Goal: Task Accomplishment & Management: Manage account settings

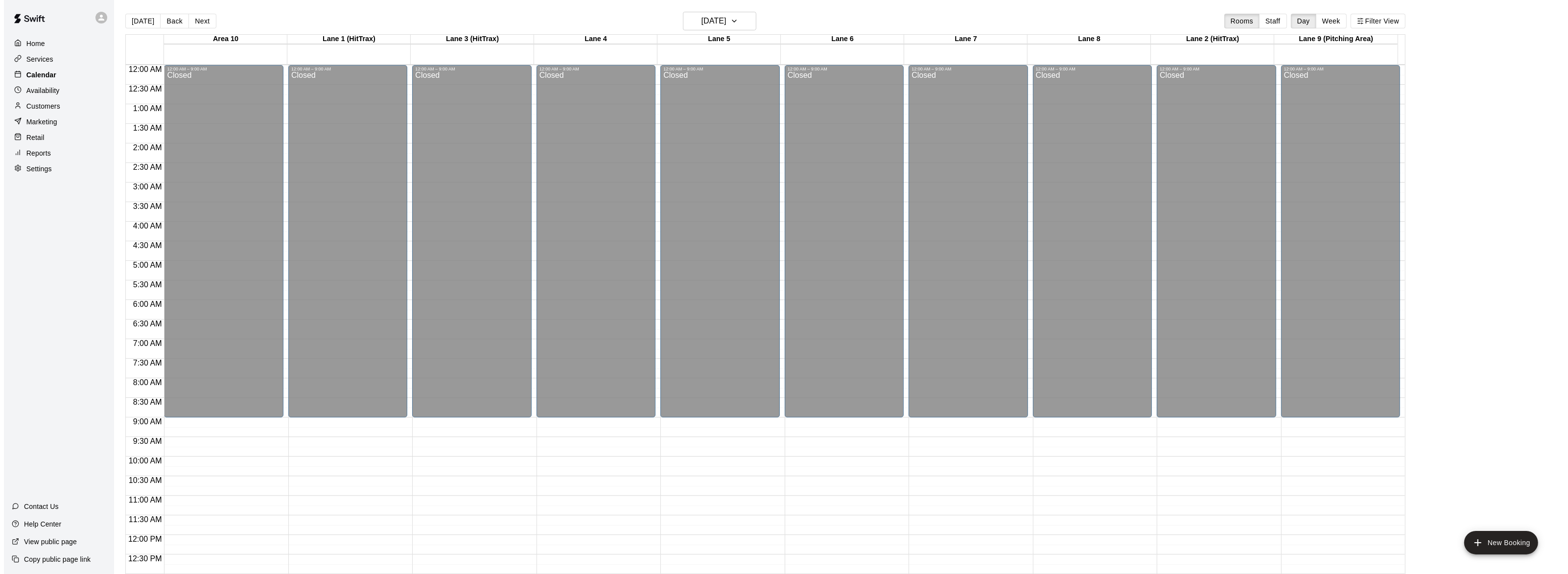
scroll to position [367, 0]
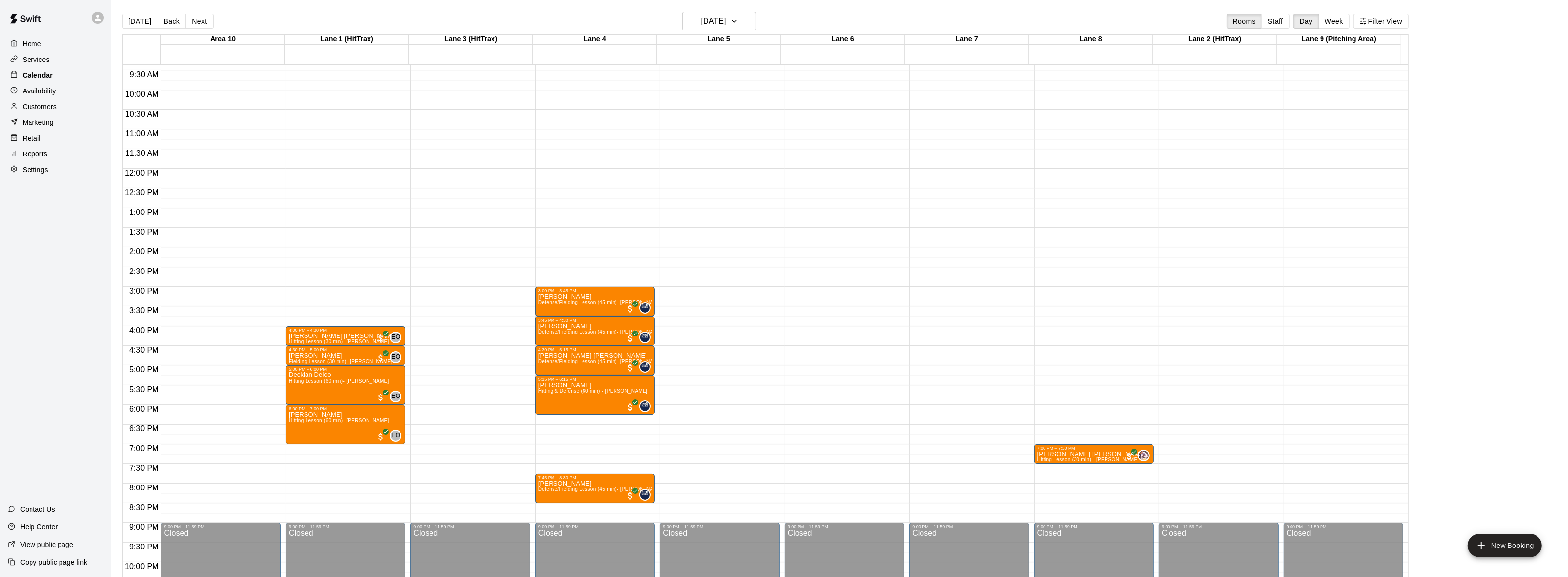
click at [47, 76] on p "Calendar" at bounding box center [38, 75] width 30 height 10
click at [56, 75] on div "Calendar" at bounding box center [56, 75] width 95 height 15
click at [38, 73] on p "Calendar" at bounding box center [38, 75] width 30 height 10
click at [738, 24] on icon "button" at bounding box center [734, 21] width 8 height 11
click at [701, 140] on button "19" at bounding box center [702, 143] width 18 height 18
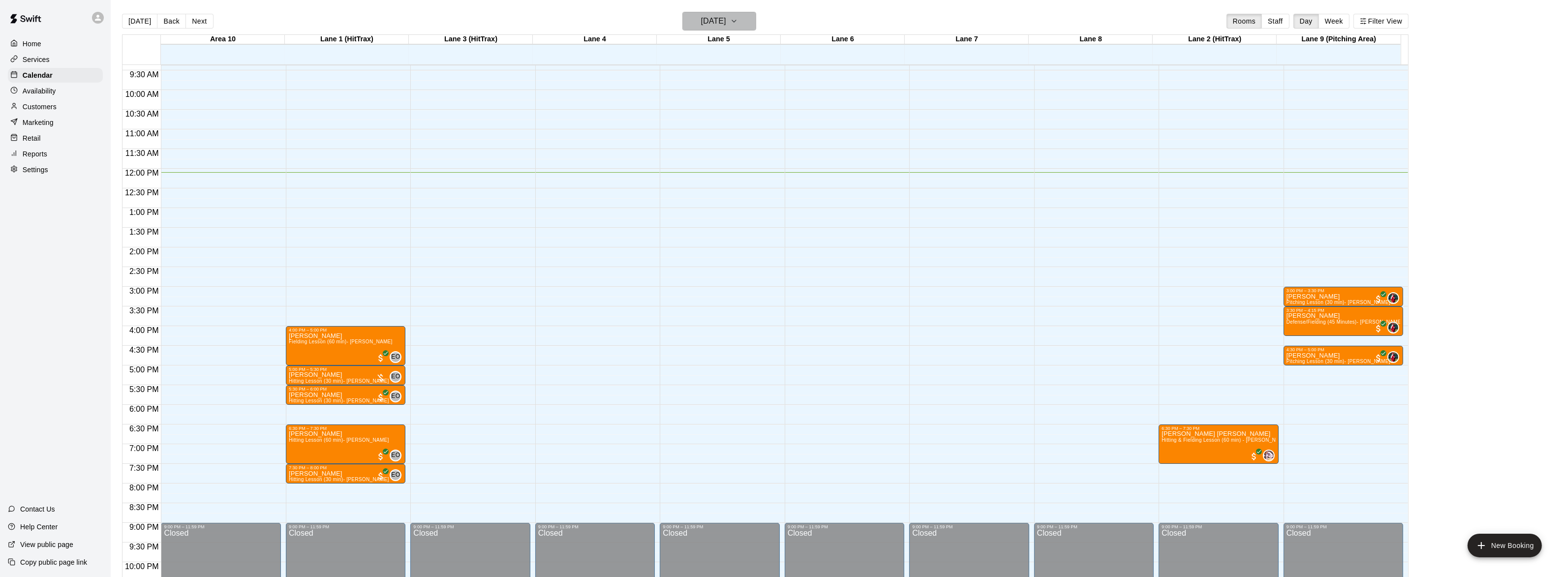
click at [738, 17] on icon "button" at bounding box center [734, 21] width 8 height 11
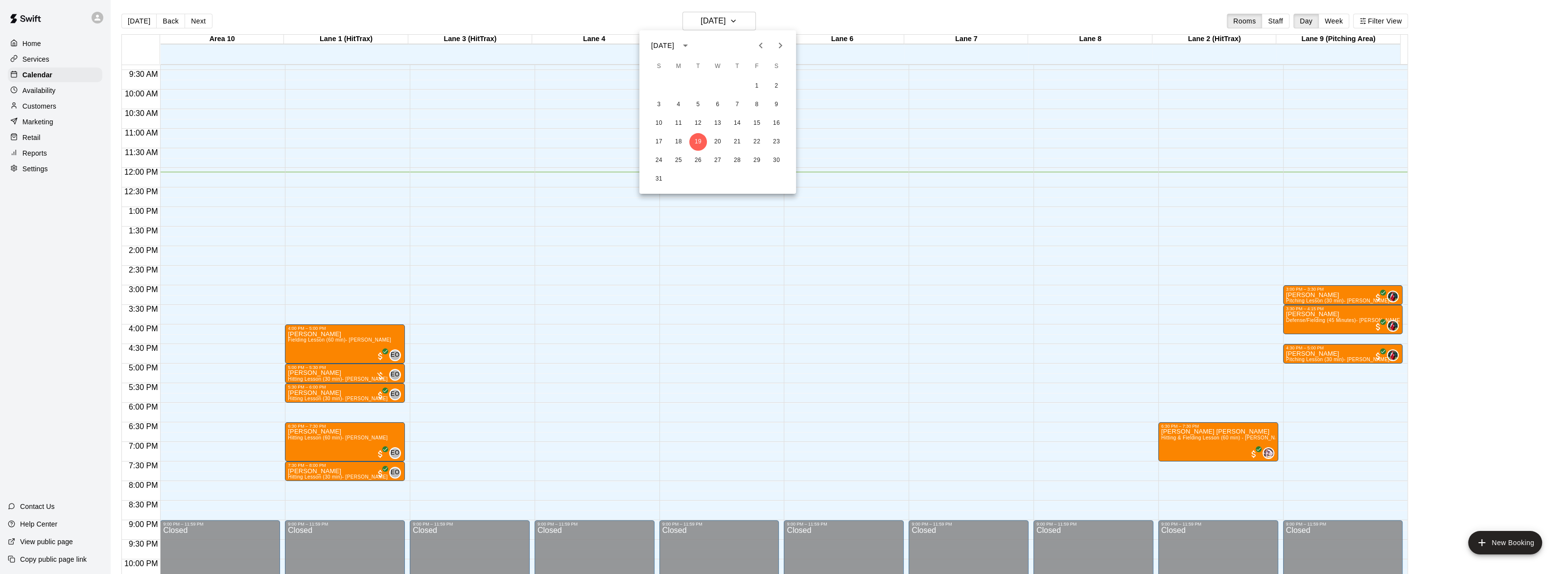
click at [762, 18] on div at bounding box center [784, 287] width 1568 height 574
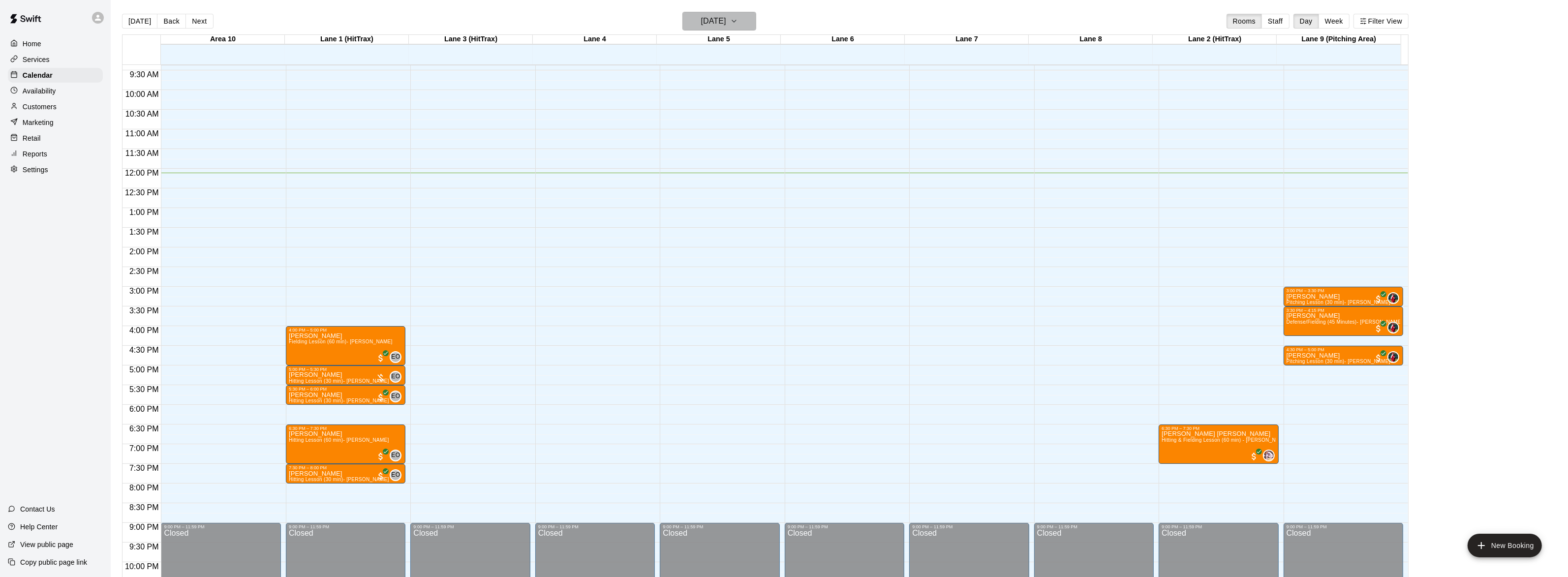
click at [738, 19] on icon "button" at bounding box center [734, 21] width 8 height 11
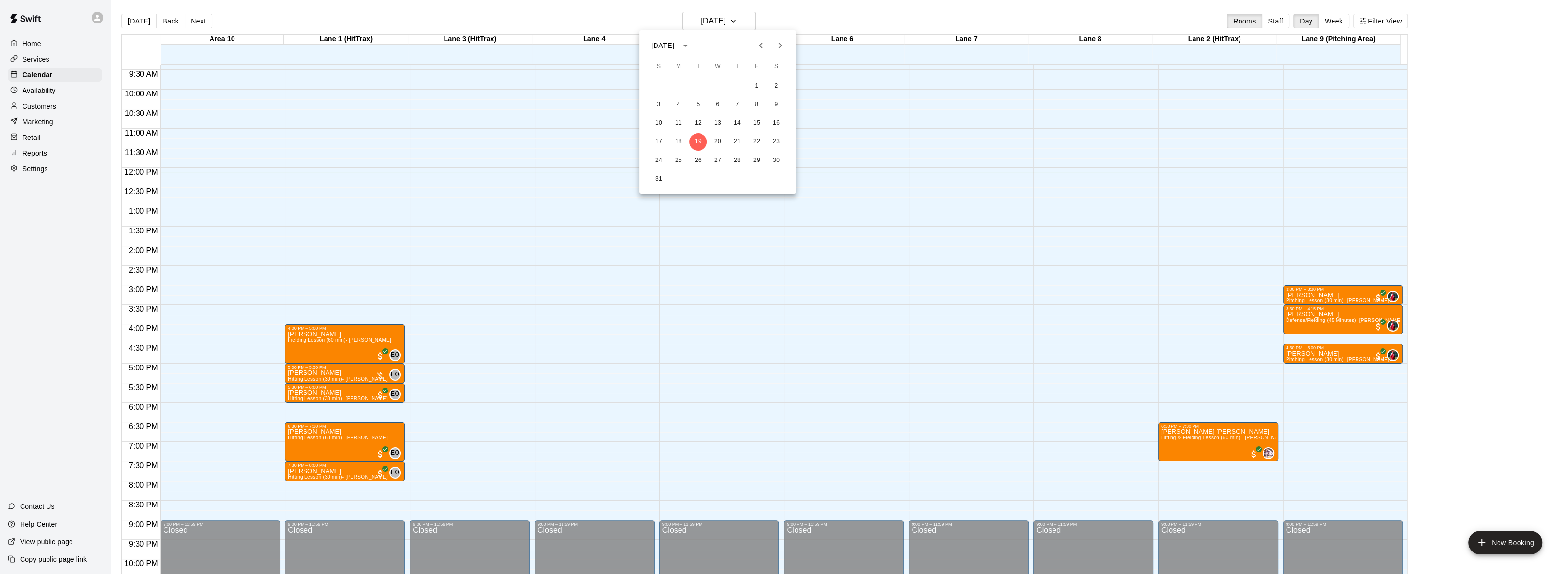
click at [745, 15] on div at bounding box center [784, 287] width 1568 height 574
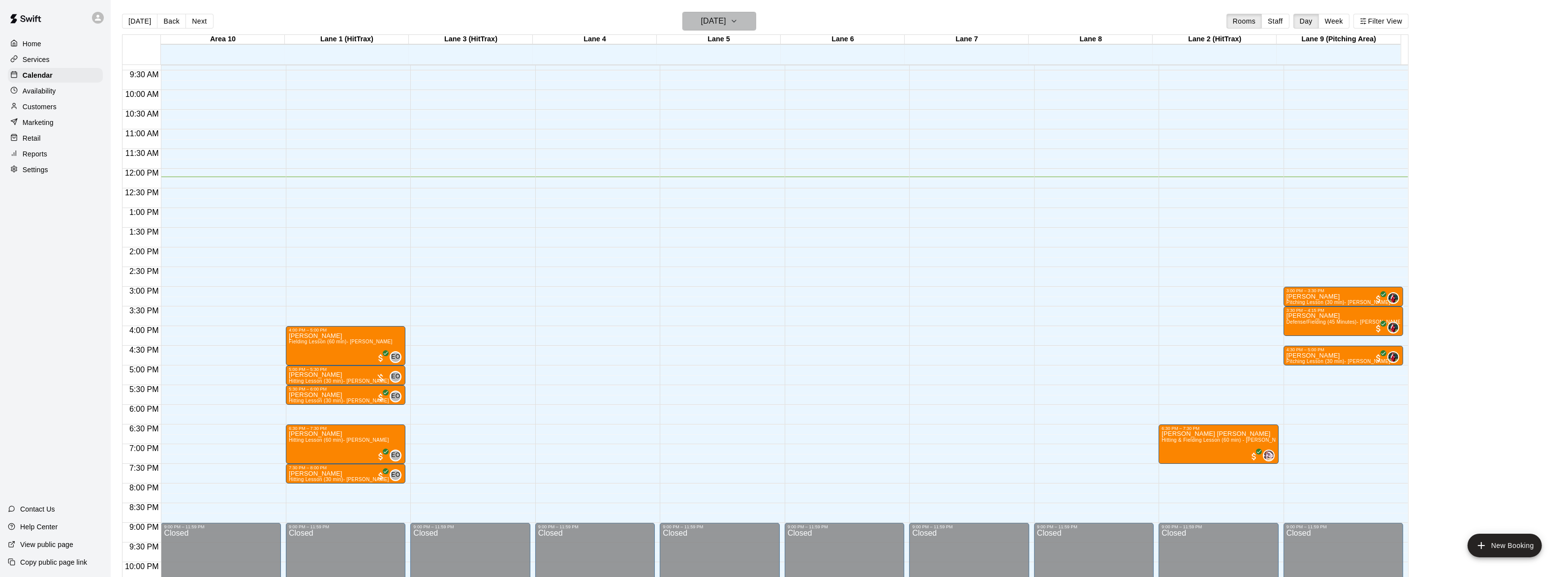
click at [738, 24] on icon "button" at bounding box center [734, 21] width 8 height 11
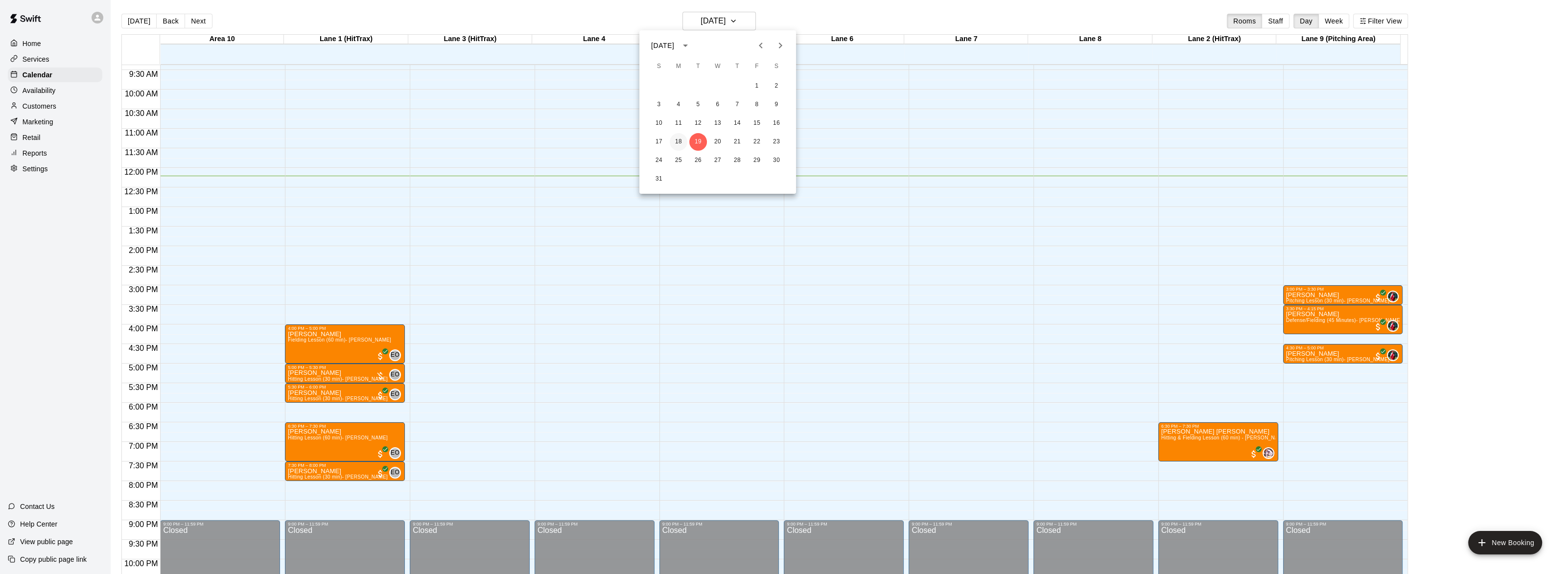
click at [679, 136] on button "18" at bounding box center [678, 142] width 18 height 18
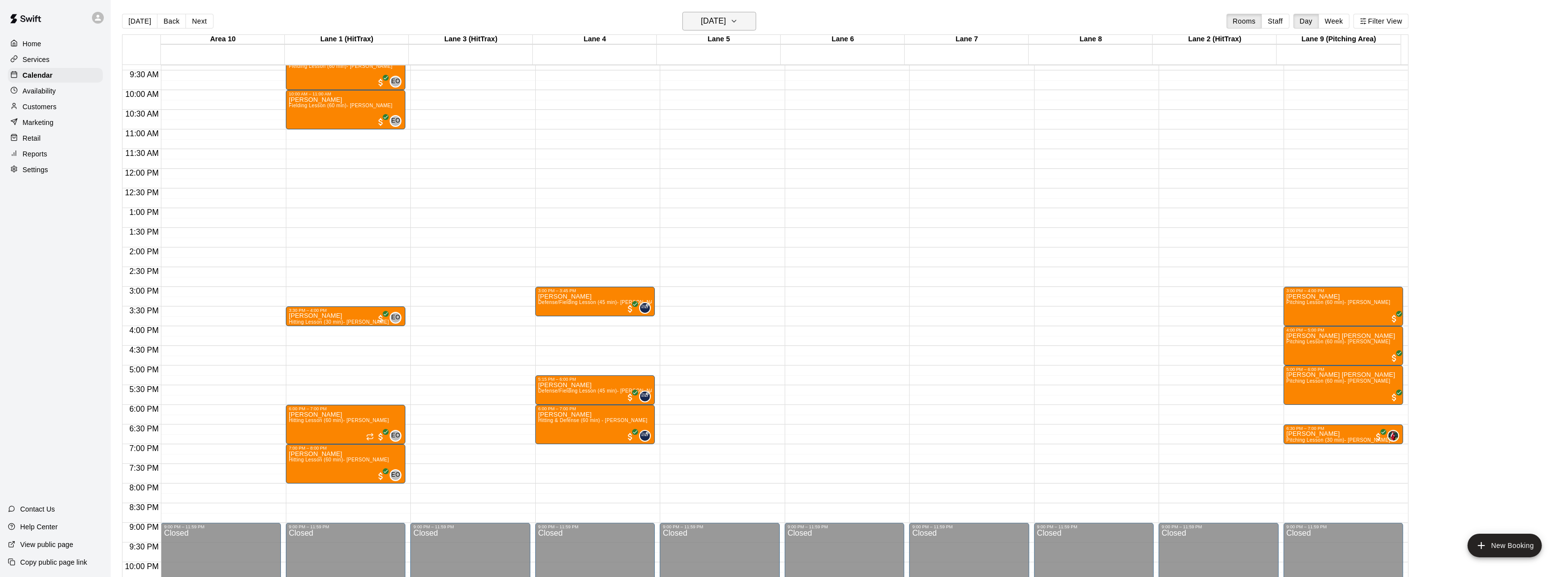
click at [738, 24] on icon "button" at bounding box center [734, 21] width 8 height 11
click at [701, 138] on button "19" at bounding box center [702, 143] width 18 height 18
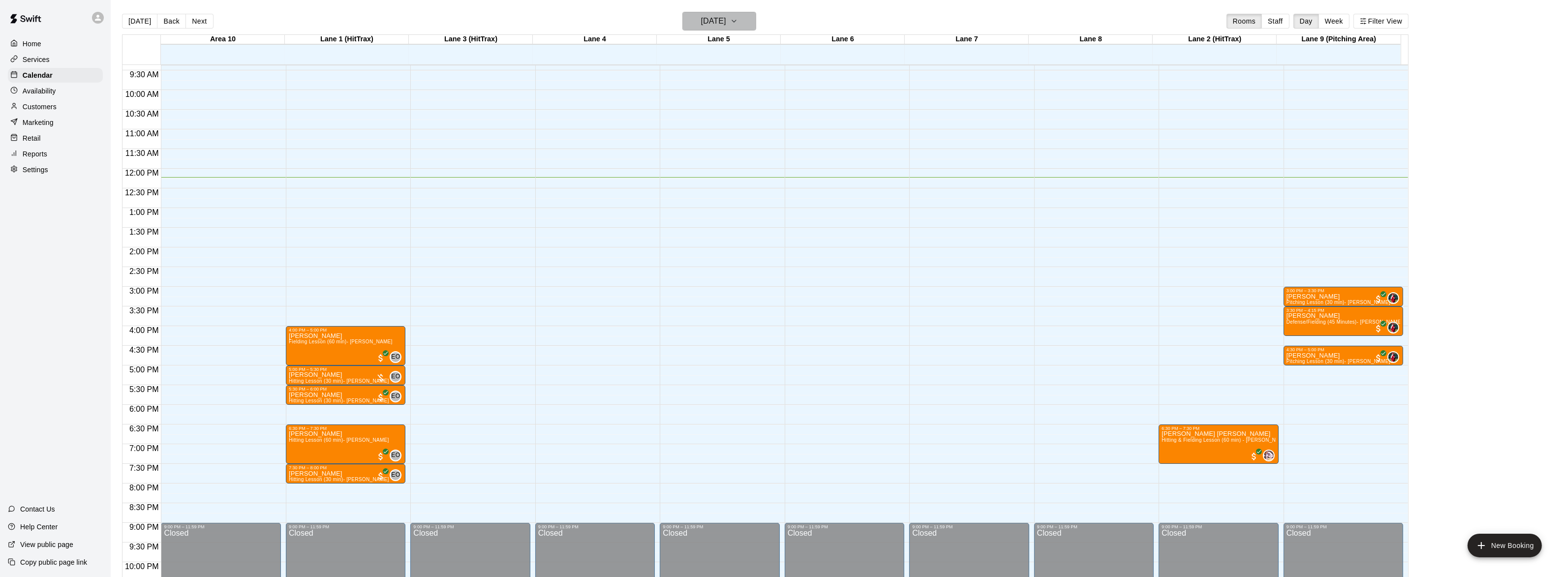
click at [746, 20] on button "[DATE]" at bounding box center [719, 20] width 74 height 19
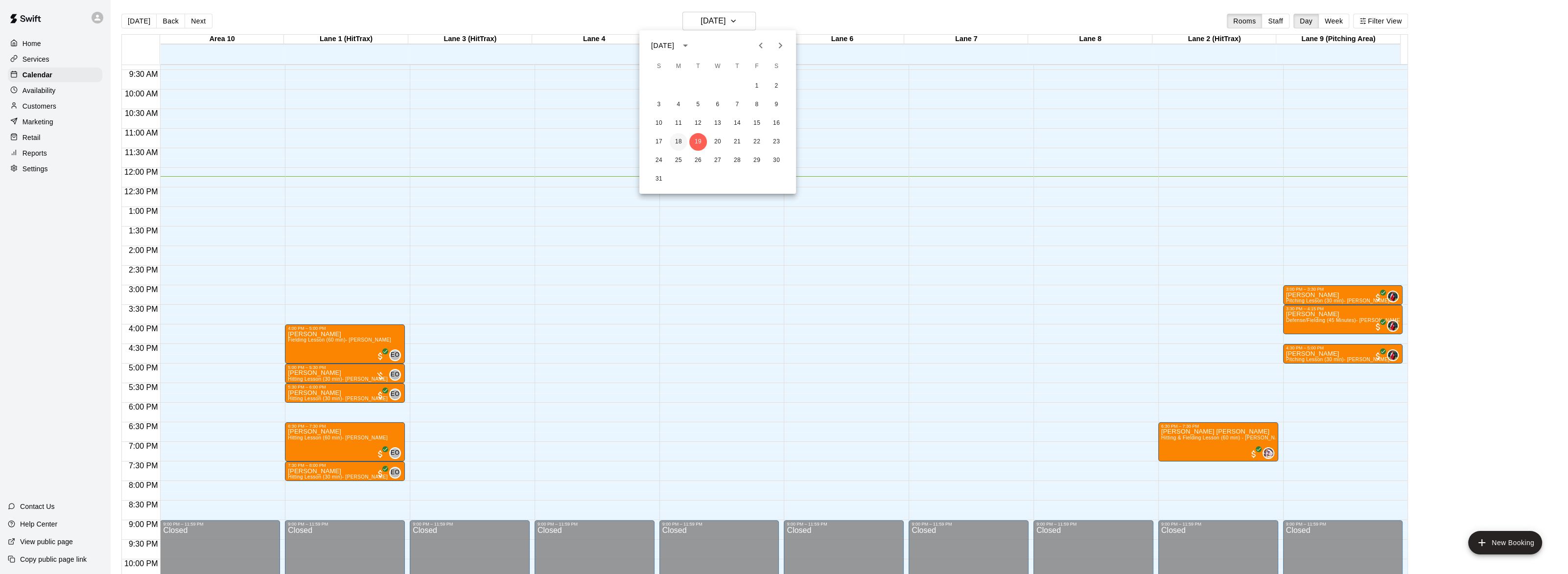
click at [682, 145] on button "18" at bounding box center [678, 142] width 18 height 18
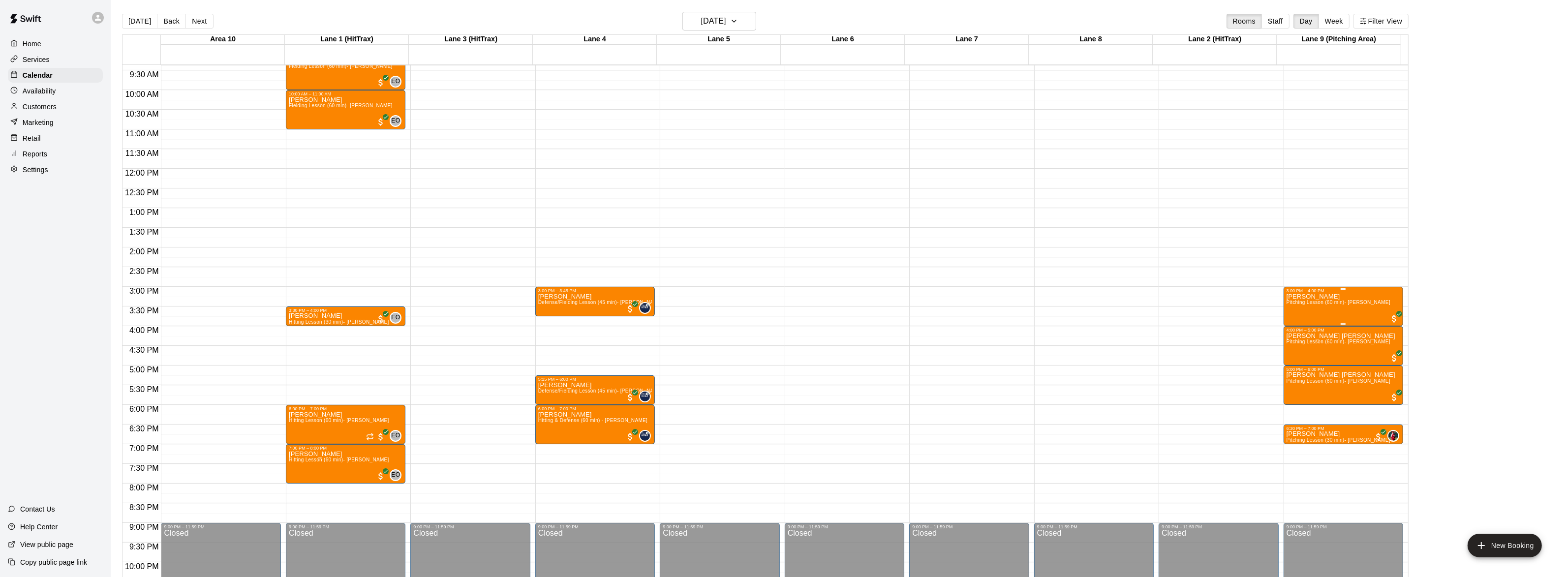
click at [1320, 308] on div "[PERSON_NAME] Pitching Lesson (60 min)- [PERSON_NAME]" at bounding box center [1338, 581] width 104 height 577
click at [1294, 322] on img "edit" at bounding box center [1295, 327] width 11 height 11
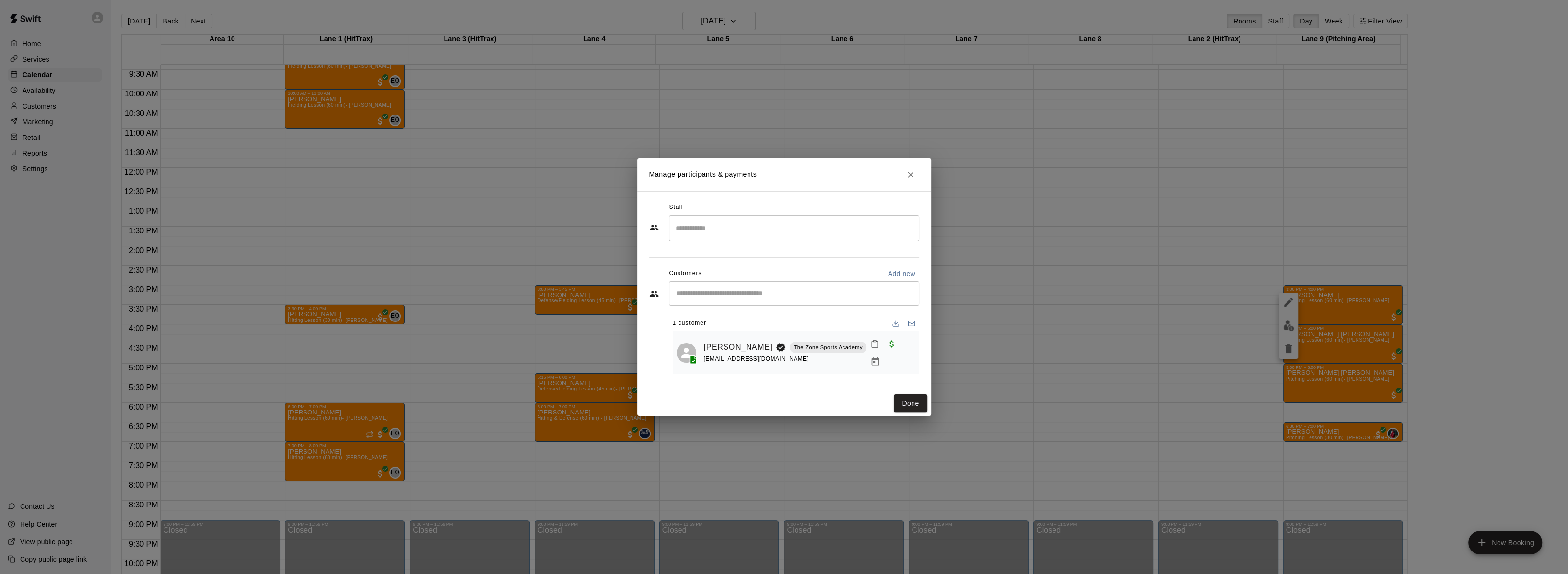
click at [750, 235] on input "Search staff" at bounding box center [794, 227] width 242 height 17
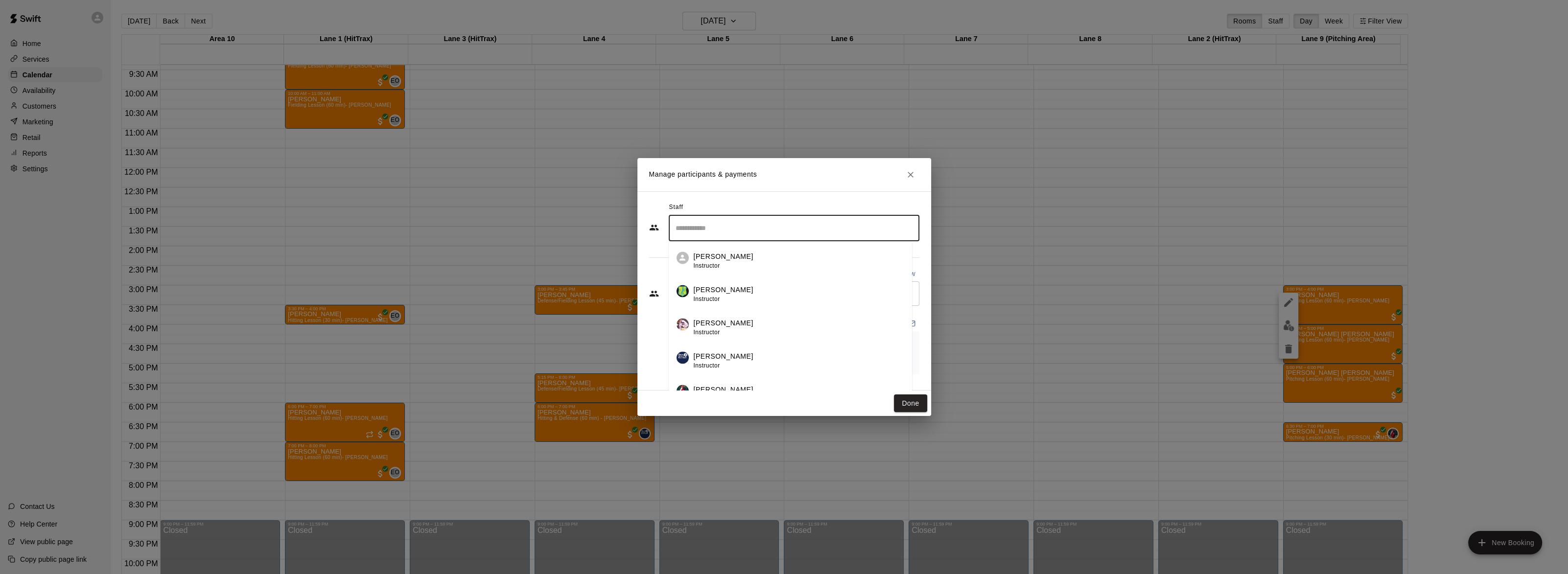
scroll to position [15, 0]
click at [733, 375] on div "[PERSON_NAME] Admin" at bounding box center [799, 378] width 210 height 19
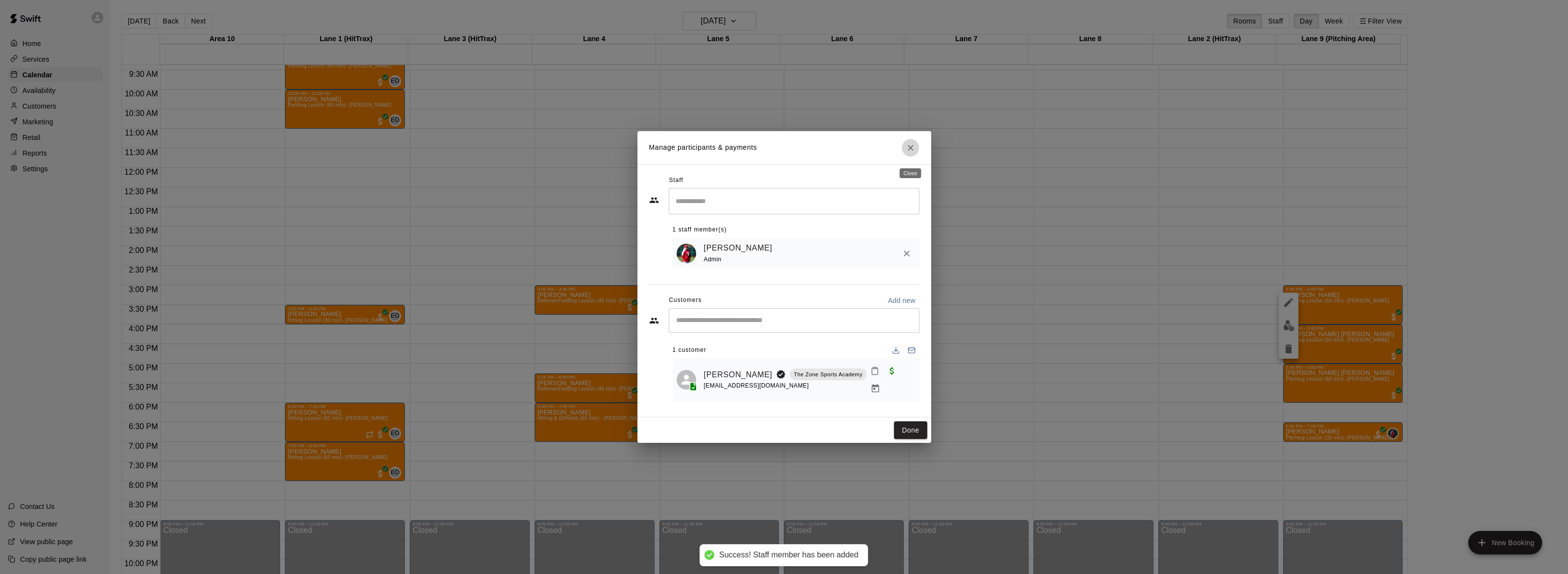
click at [907, 153] on icon "Close" at bounding box center [910, 148] width 10 height 10
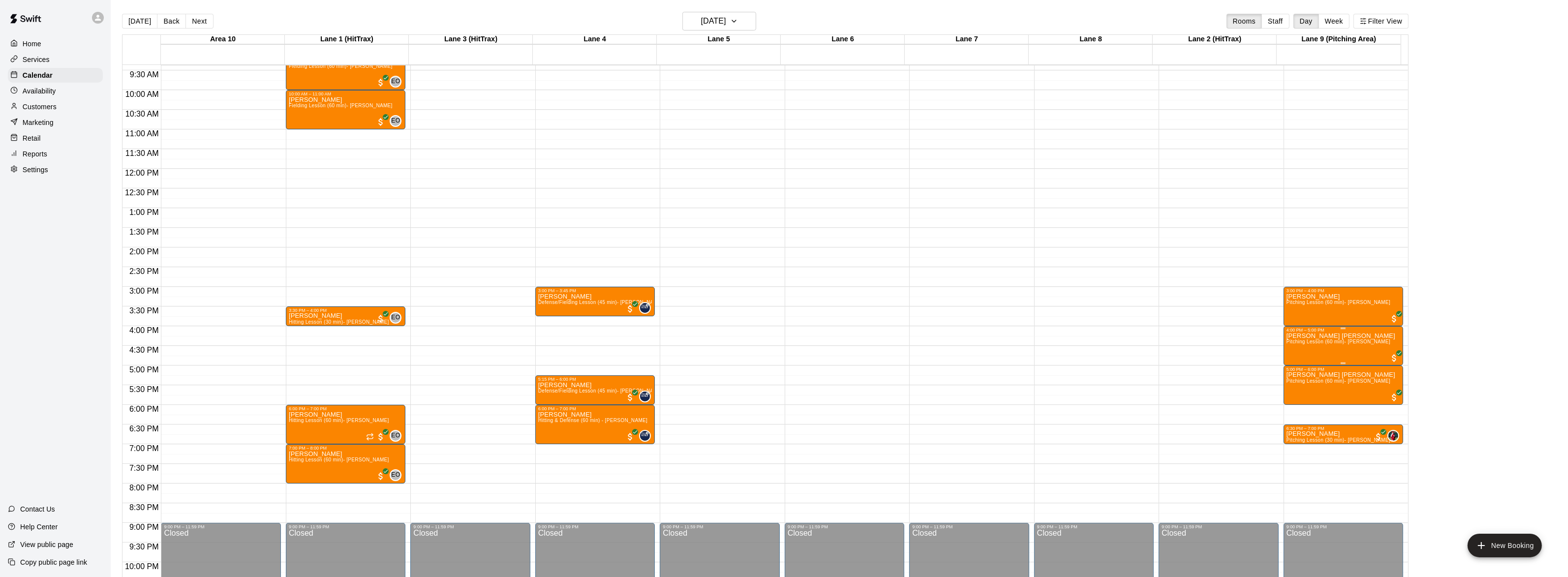
click at [1294, 363] on img "edit" at bounding box center [1295, 366] width 11 height 11
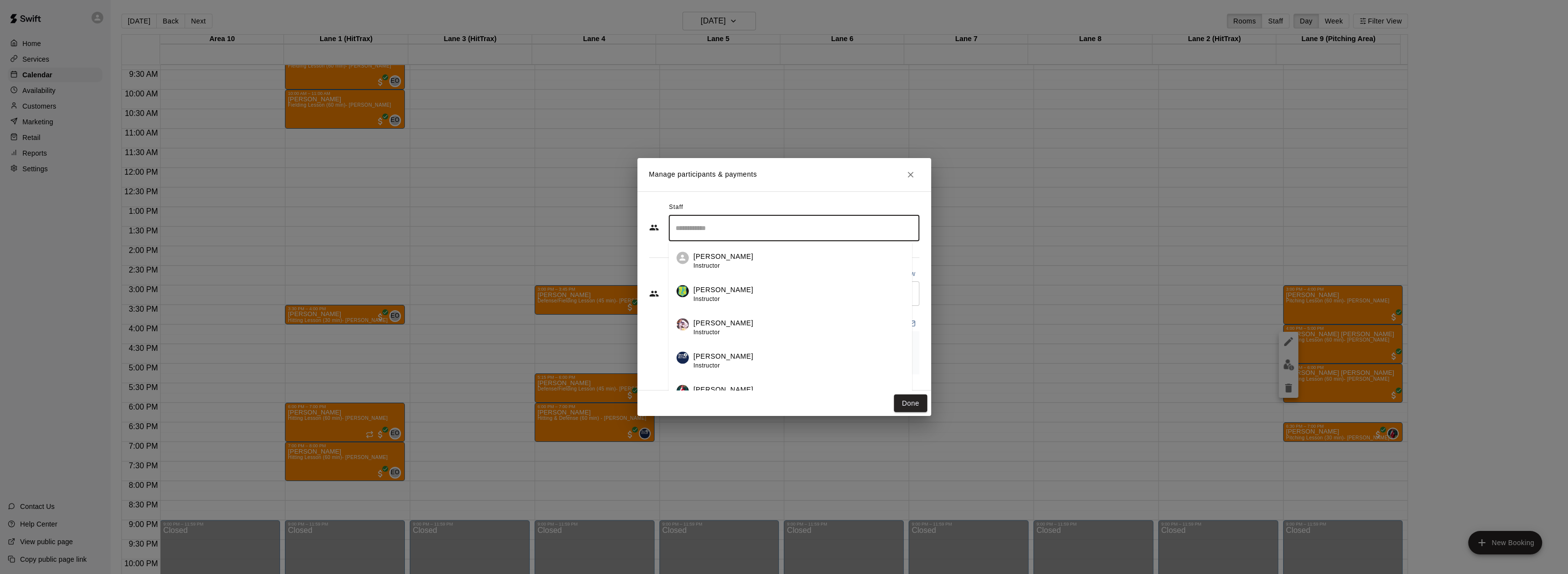
click at [754, 235] on input "Search staff" at bounding box center [794, 227] width 242 height 17
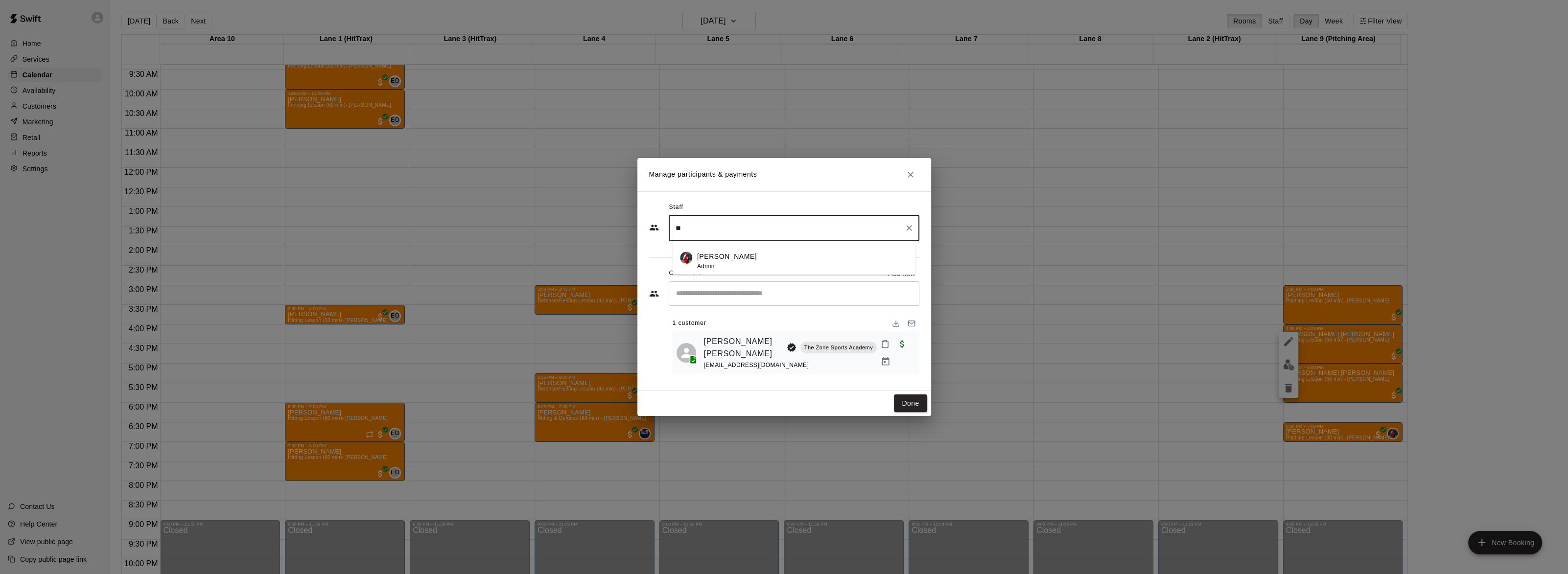
click at [761, 260] on div "[PERSON_NAME] Admin" at bounding box center [802, 261] width 210 height 19
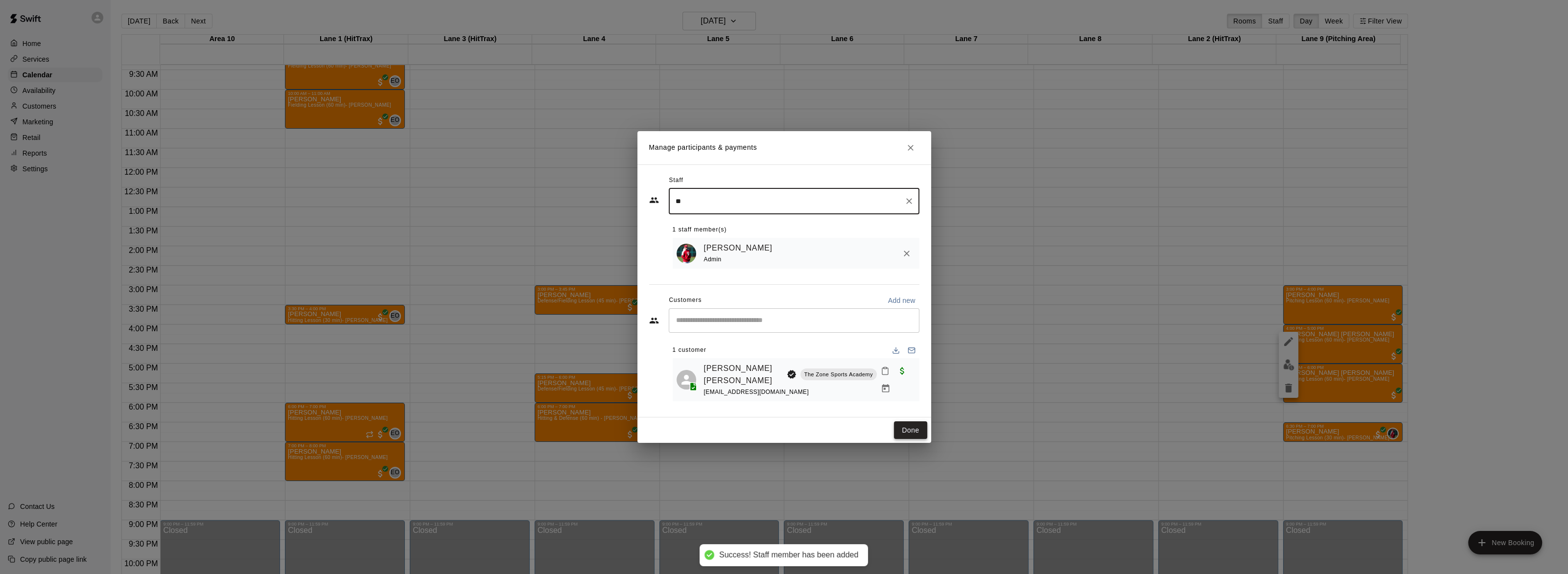
type input "**"
click at [915, 425] on button "Done" at bounding box center [910, 430] width 32 height 18
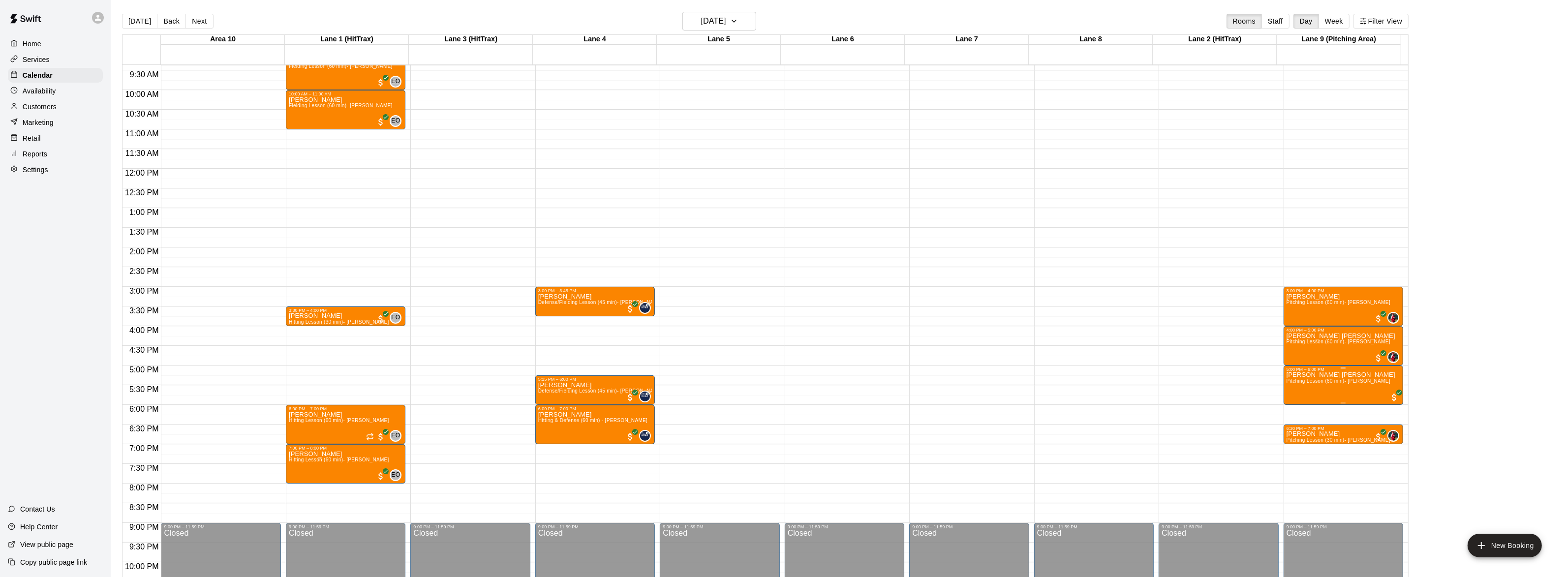
click at [1290, 402] on img "edit" at bounding box center [1295, 406] width 11 height 11
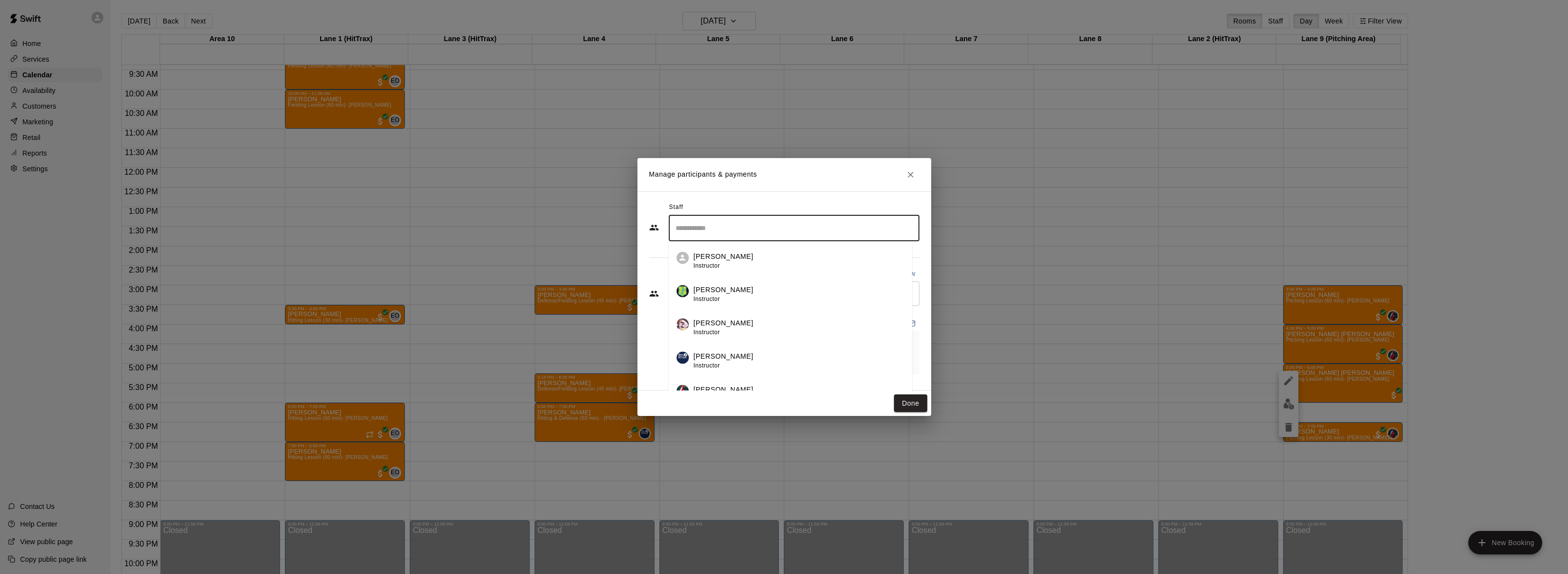
click at [747, 237] on input "Search staff" at bounding box center [794, 227] width 242 height 17
click at [741, 369] on li "[PERSON_NAME] Admin" at bounding box center [790, 375] width 243 height 33
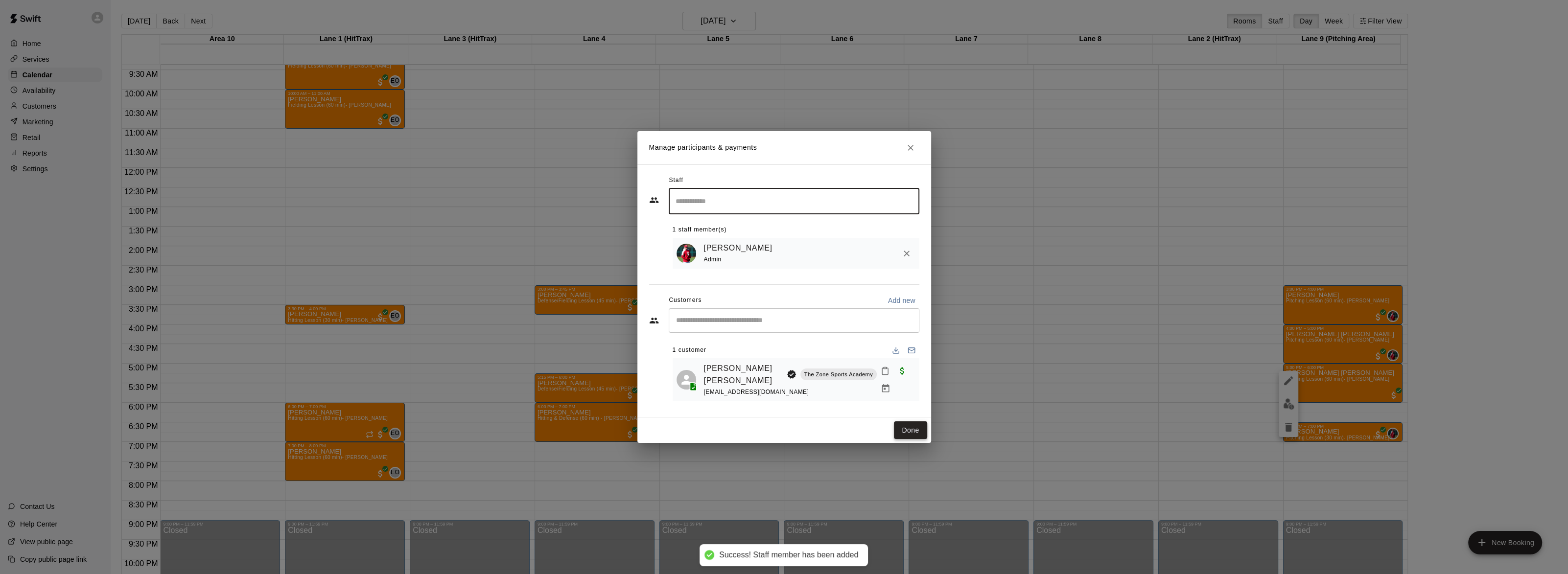
click at [906, 421] on button "Done" at bounding box center [910, 430] width 32 height 18
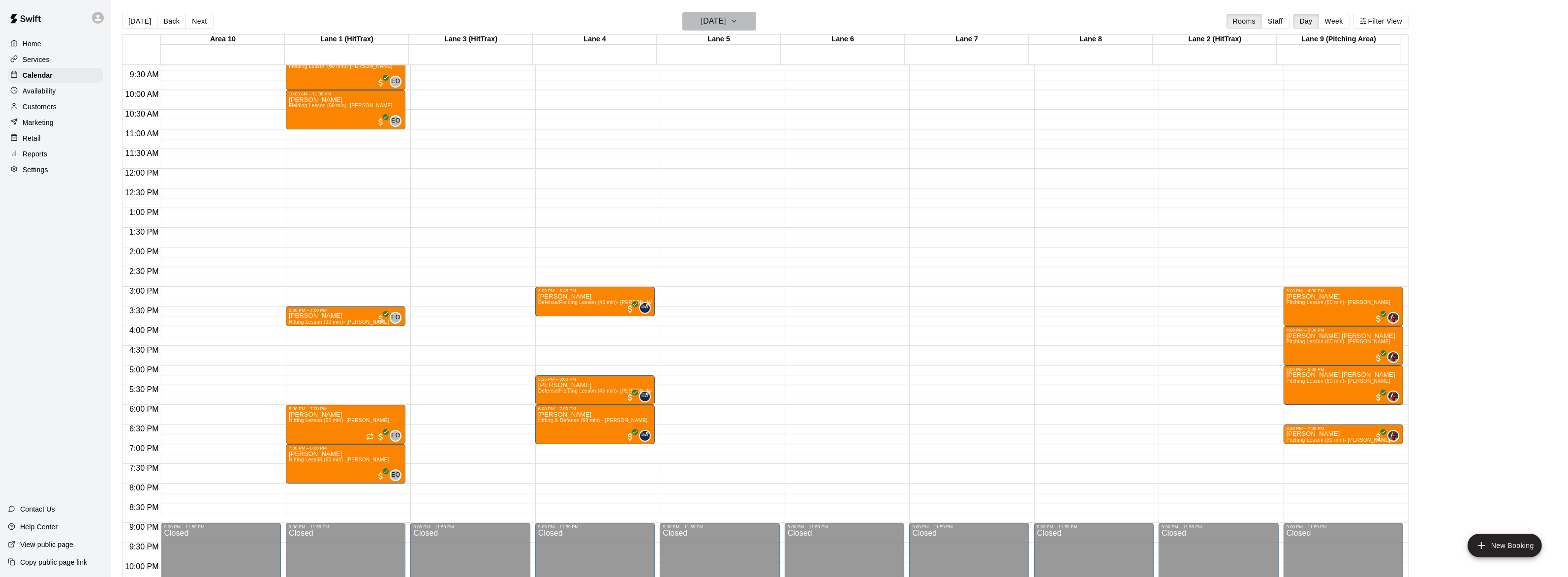
click at [738, 19] on icon "button" at bounding box center [734, 21] width 8 height 11
click at [698, 137] on button "19" at bounding box center [702, 143] width 18 height 18
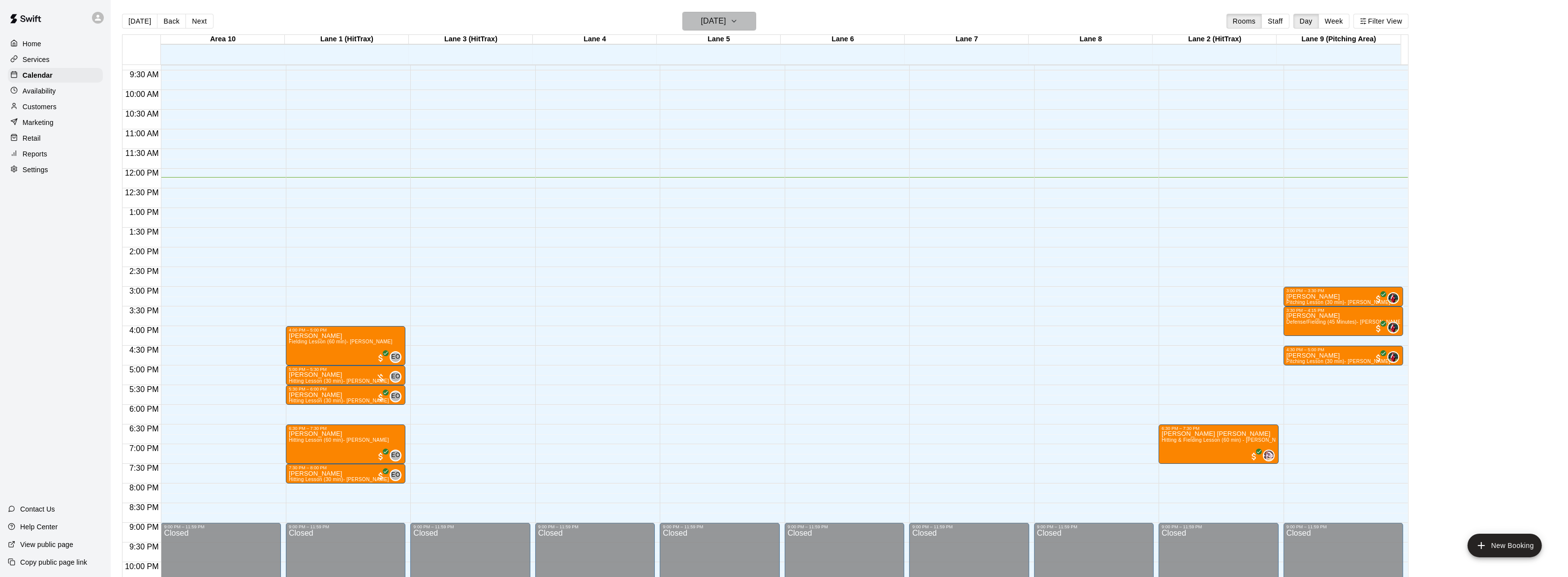
click at [738, 16] on icon "button" at bounding box center [734, 21] width 8 height 11
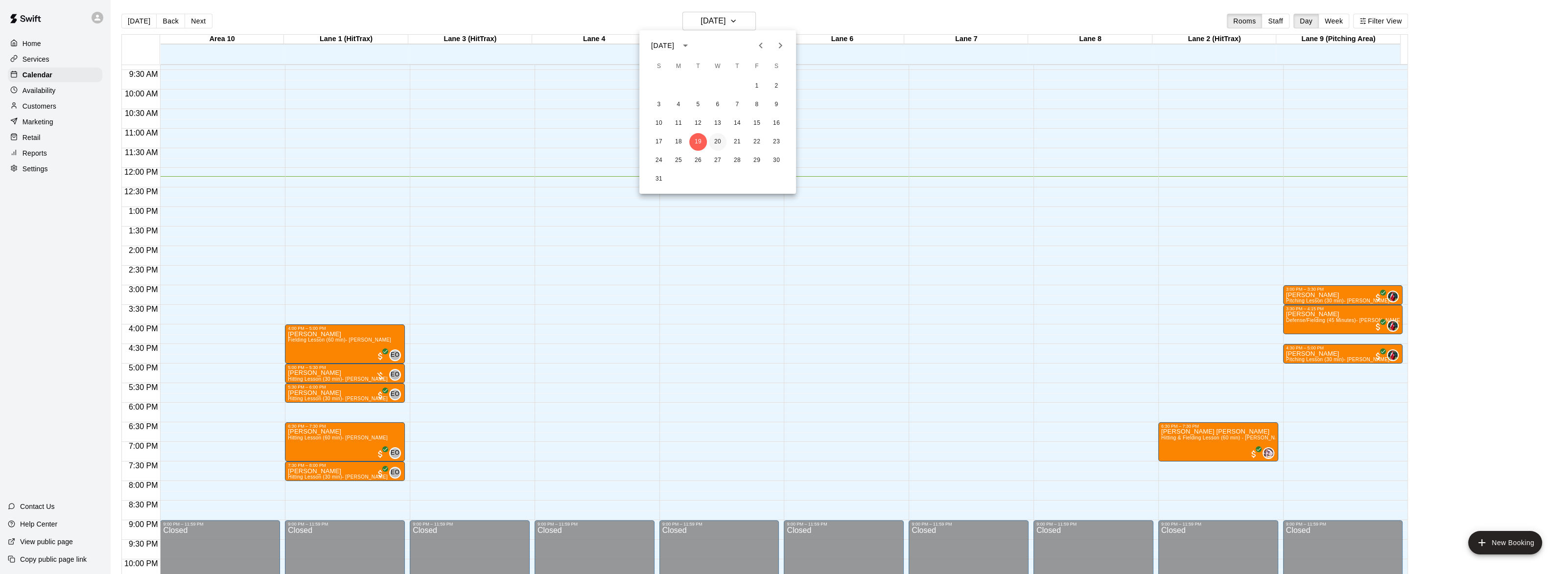
click at [718, 137] on button "20" at bounding box center [717, 142] width 18 height 18
